Goal: Navigation & Orientation: Find specific page/section

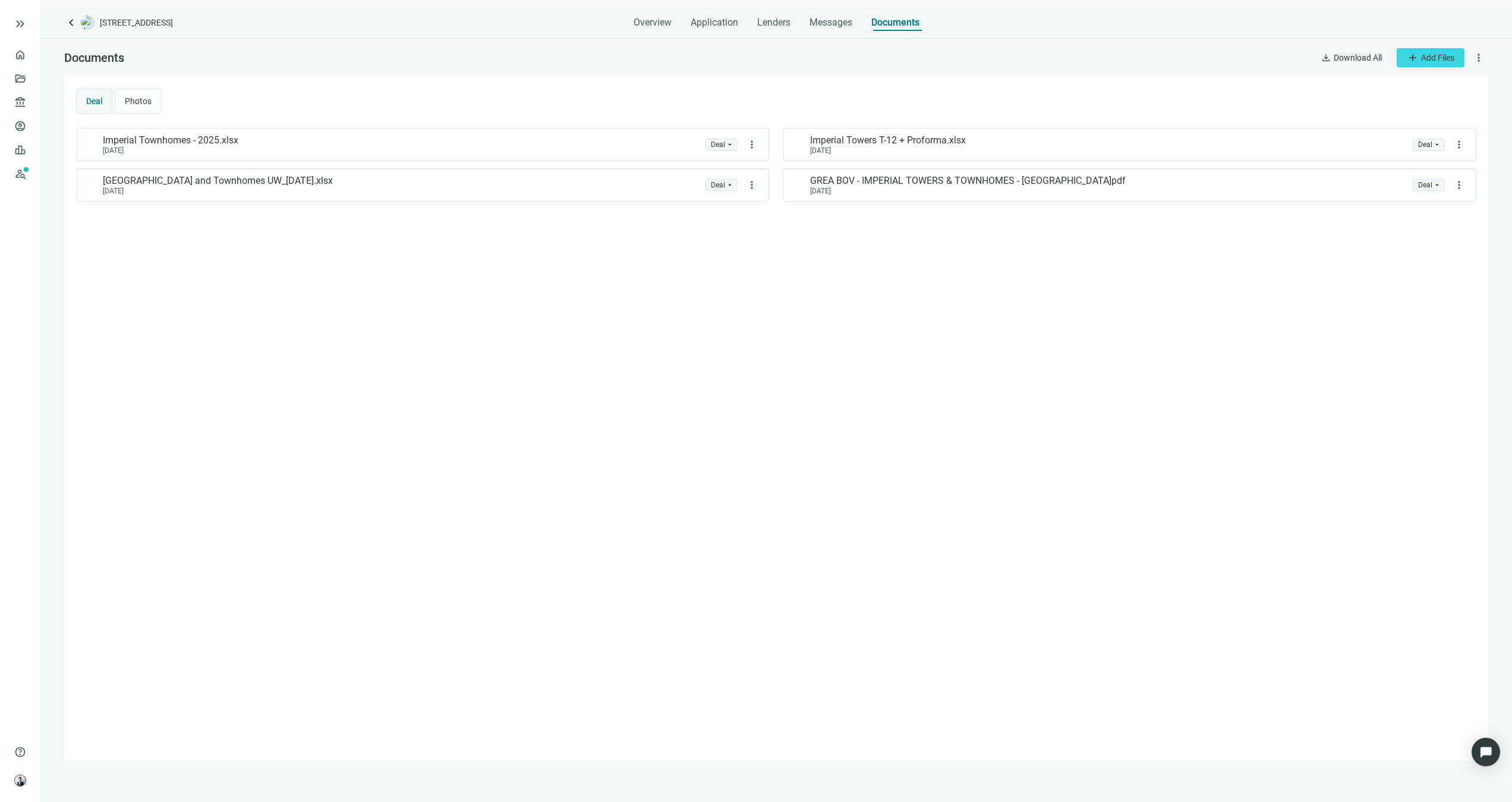
click at [69, 22] on span "keyboard_arrow_left" at bounding box center [71, 22] width 14 height 14
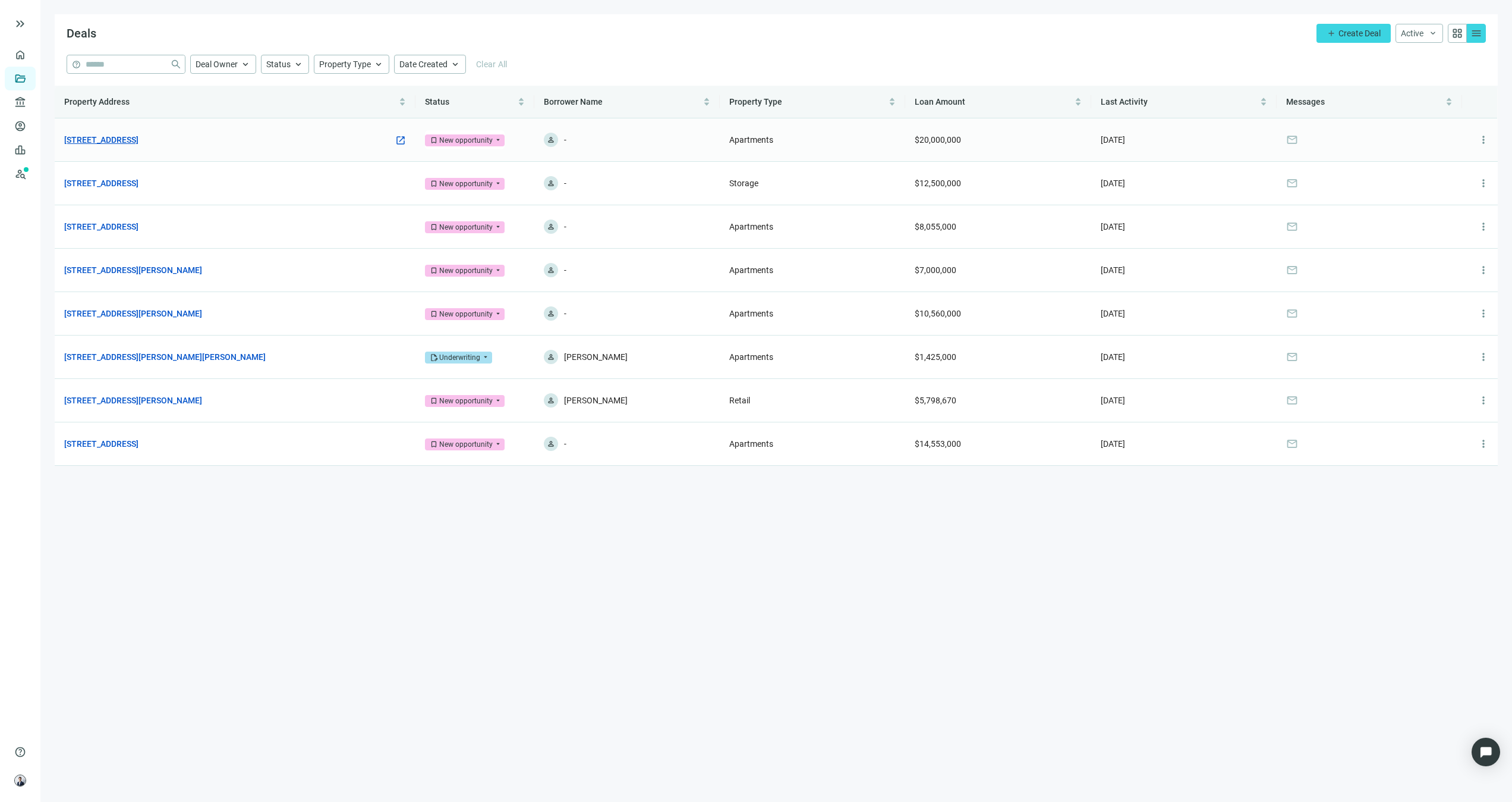
click at [138, 141] on link "[STREET_ADDRESS]" at bounding box center [101, 139] width 74 height 13
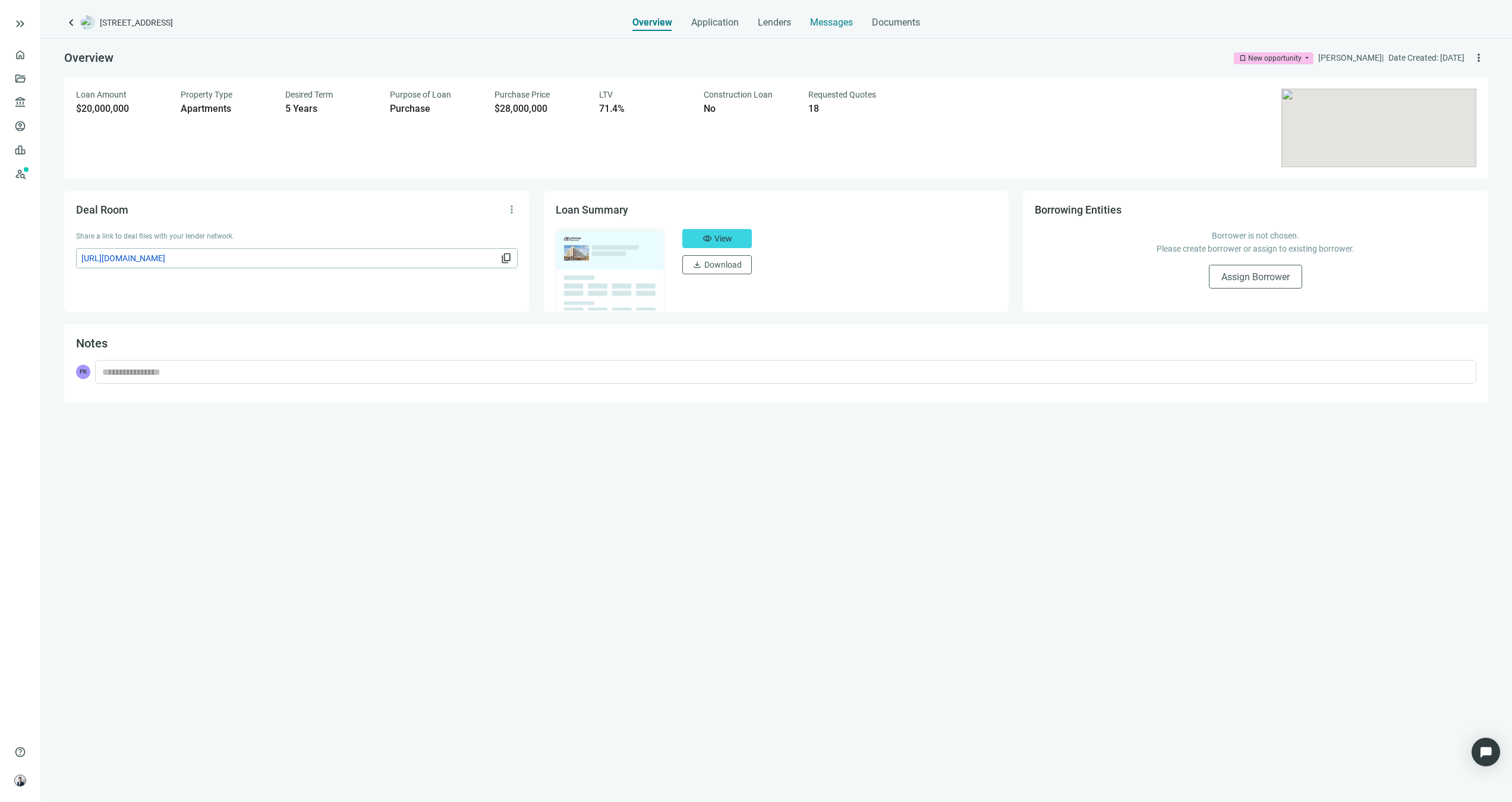
click at [841, 20] on span "Messages" at bounding box center [832, 22] width 43 height 11
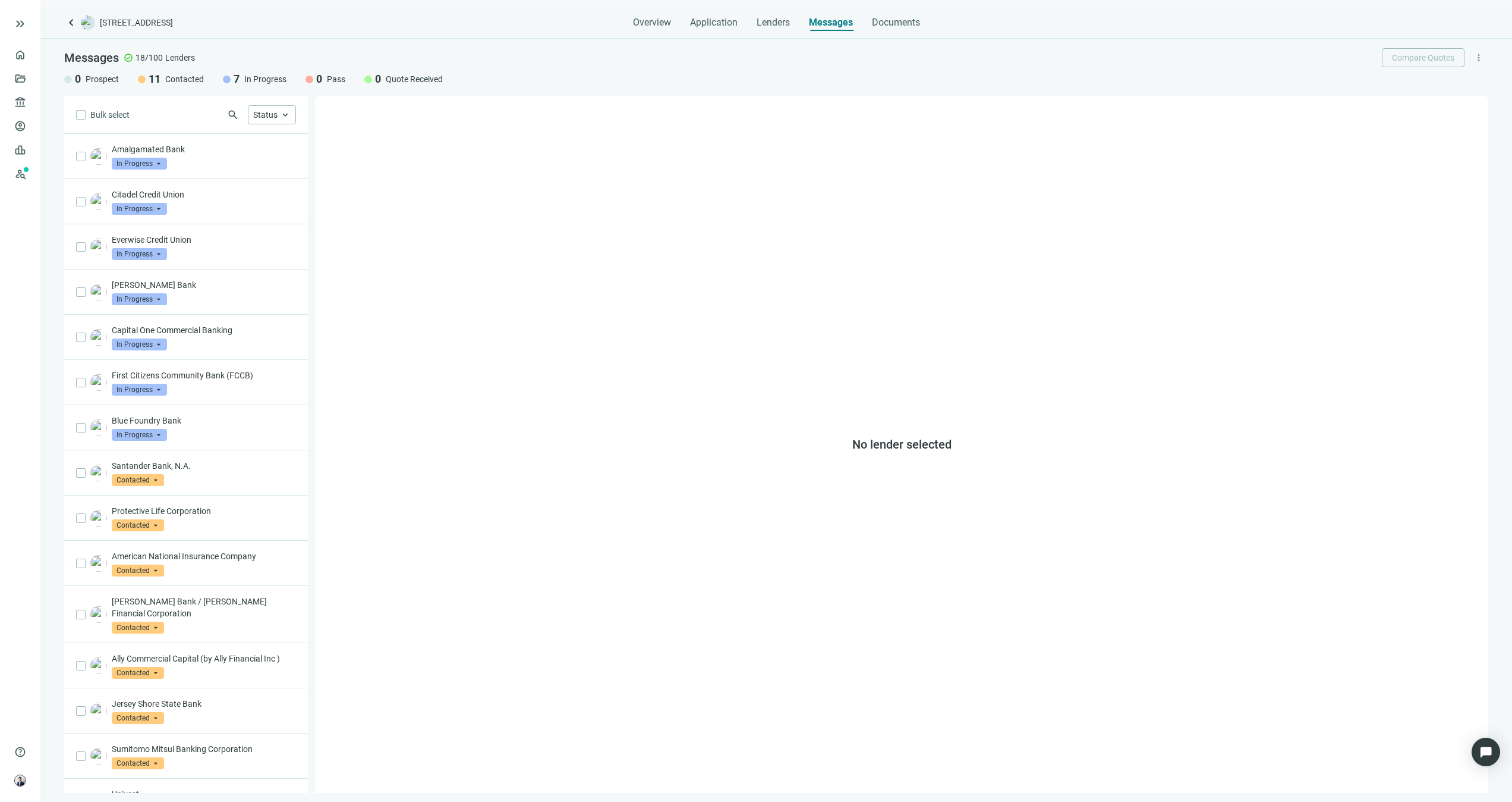
click at [628, 20] on div "Overview Application Lenders Messages Documents" at bounding box center [776, 19] width 1424 height 24
click at [633, 20] on span "Overview" at bounding box center [652, 22] width 38 height 12
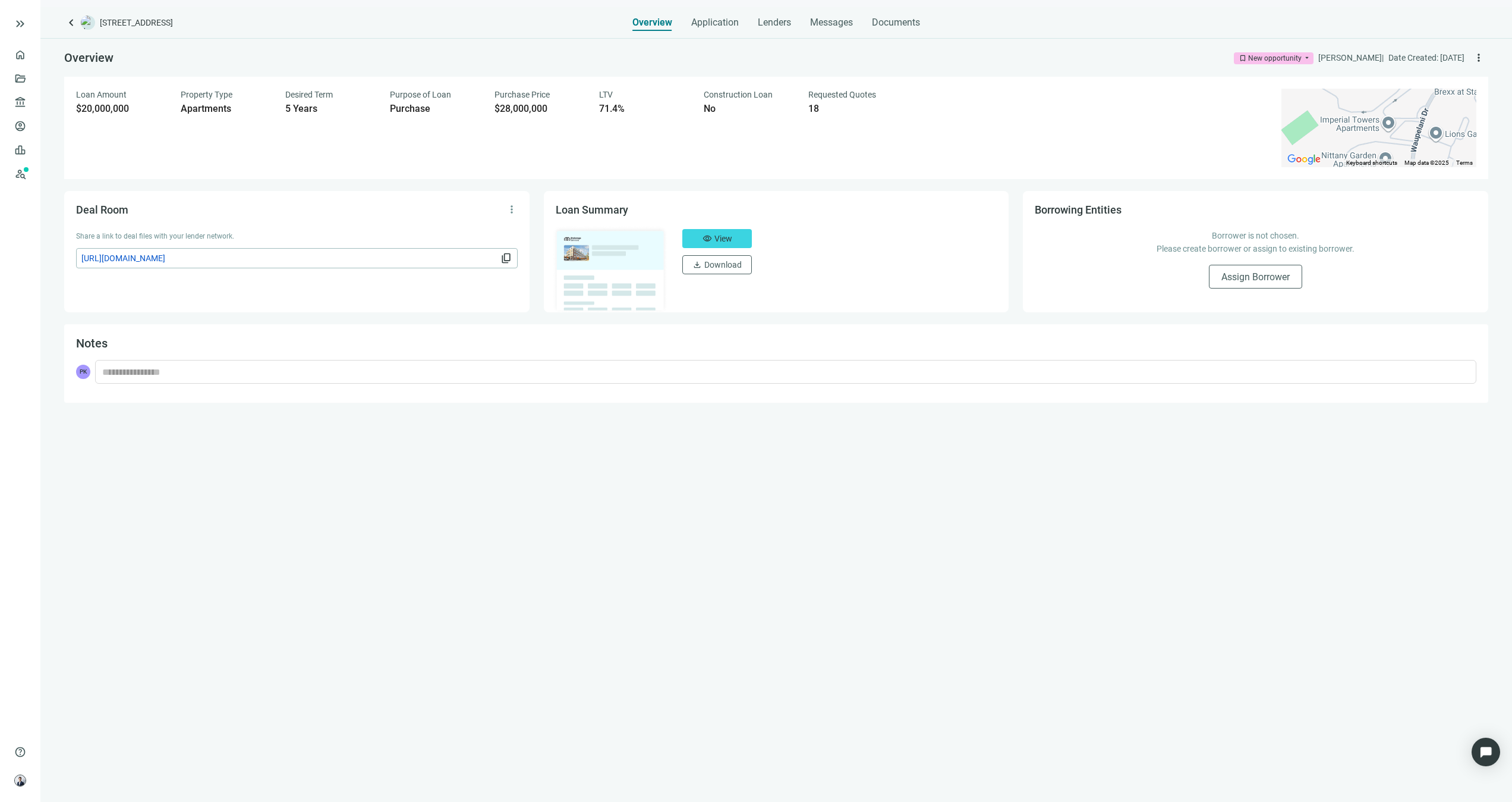
click at [506, 264] on span "content_copy" at bounding box center [506, 258] width 12 height 12
